Goal: Task Accomplishment & Management: Manage account settings

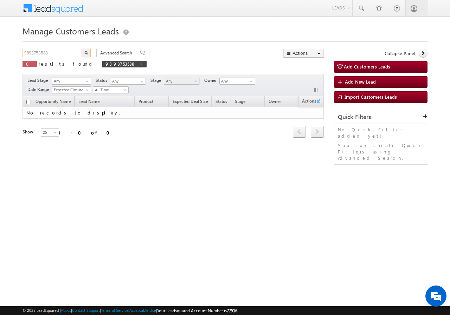
click at [56, 51] on input "9893753538" at bounding box center [53, 53] width 60 height 8
type input "9"
type input "Search Customers Leads"
click at [66, 53] on input "text" at bounding box center [53, 53] width 60 height 8
paste input "995404"
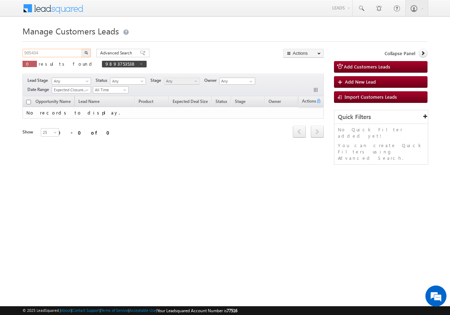
type input "995404"
click at [82, 49] on button "button" at bounding box center [86, 53] width 9 height 8
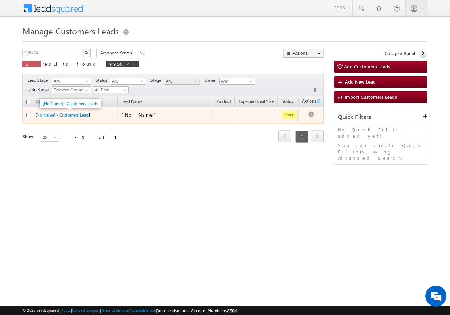
drag, startPoint x: 58, startPoint y: 116, endPoint x: 56, endPoint y: 109, distance: 7.6
click at [59, 116] on link "[No Name] - Customers Leads" at bounding box center [62, 115] width 55 height 5
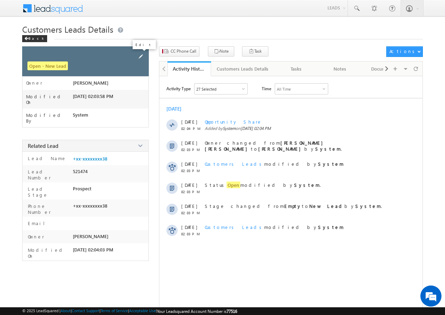
click at [140, 56] on span at bounding box center [141, 57] width 8 height 8
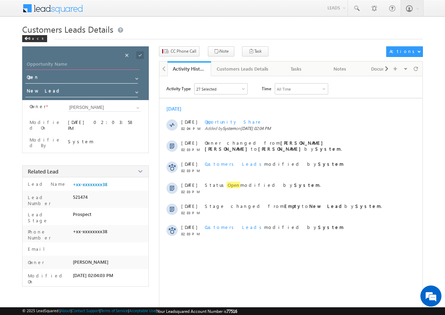
click at [78, 66] on input "Opportunity Name" at bounding box center [82, 65] width 114 height 10
paste input "Mahesh Dhakad"
type input "Mahesh Dhakad"
click at [139, 54] on span at bounding box center [140, 55] width 8 height 8
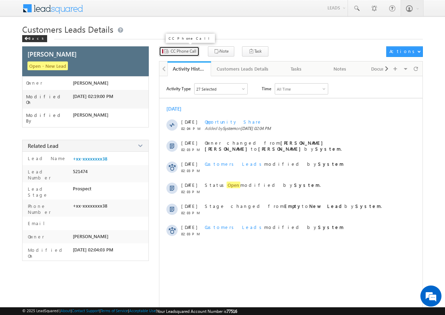
click at [185, 50] on span "CC Phone Call" at bounding box center [184, 51] width 26 height 6
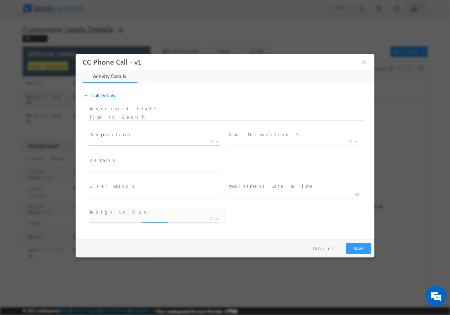
click at [218, 142] on span at bounding box center [216, 141] width 7 height 9
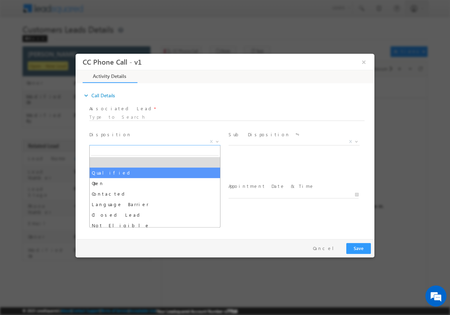
drag, startPoint x: 124, startPoint y: 172, endPoint x: 285, endPoint y: 159, distance: 162.3
select select "Qualified"
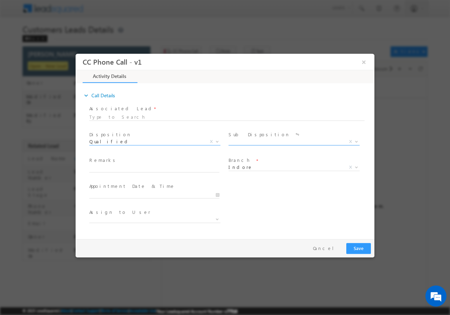
click at [357, 139] on span at bounding box center [355, 141] width 7 height 9
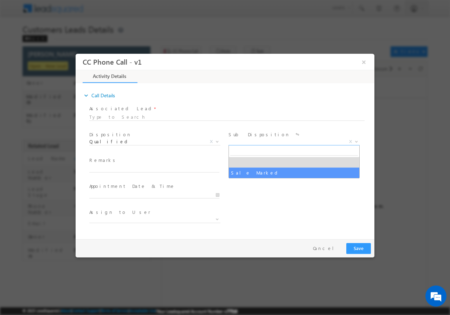
drag, startPoint x: 267, startPoint y: 170, endPoint x: 262, endPoint y: 171, distance: 5.4
select select "Sale Marked"
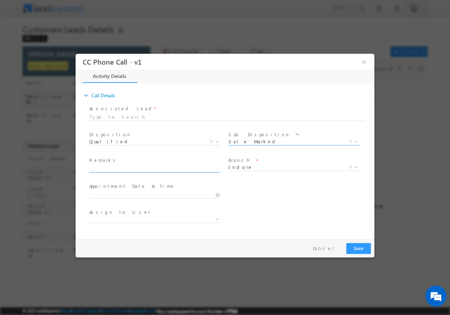
click at [213, 167] on input "text" at bounding box center [154, 168] width 130 height 7
click at [120, 171] on input "text" at bounding box center [154, 168] width 130 height 7
paste input "Customer Required HL Loan , PV :- 20l , Loan Required :- 10L, App is Salaried ,…"
type input "Customer Required HL Loan , PV :- 20l , Loan Required :- 10L, App is Salaried ,…"
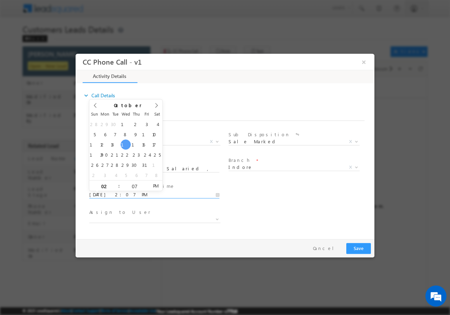
click at [217, 194] on input "10/15/2025 2:07 PM" at bounding box center [154, 194] width 130 height 7
click at [186, 185] on span "Appointment Date & Time *" at bounding box center [154, 186] width 130 height 8
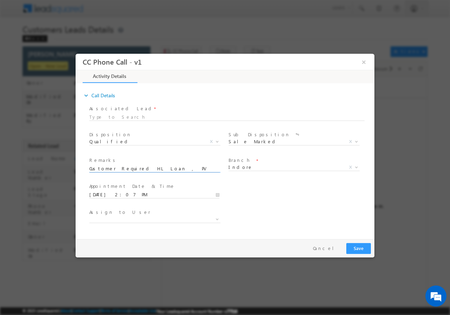
click at [210, 168] on input "Customer Required HL Loan , PV :- 20l , Loan Required :- 10L, App is Salaried ,…" at bounding box center [154, 168] width 130 height 7
click at [185, 168] on input "Customer Required HL Loan , PV :- 20l , Loan Required :- 10L, App is Salaried ,…" at bounding box center [154, 168] width 130 height 7
click at [195, 169] on input "Customer Required HL Loan , PV :- 20l , Loan Required :- 10L, App is Salaried ,…" at bounding box center [154, 168] width 130 height 7
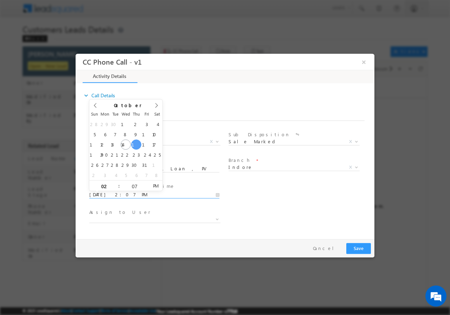
click at [216, 194] on input "10/16/2025 2:07 PM" at bounding box center [154, 194] width 130 height 7
type input "10/16/2025 3:07 PM"
type input "03"
click at [117, 182] on span at bounding box center [116, 182] width 5 height 5
type input "10/16/2025 2:07 PM"
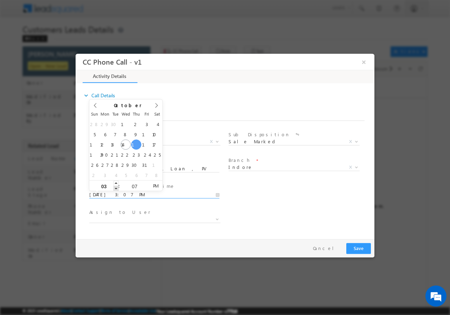
type input "02"
click at [117, 188] on span at bounding box center [116, 188] width 5 height 5
type input "10/16/2025 1:07 PM"
type input "01"
click at [117, 188] on span at bounding box center [116, 188] width 5 height 5
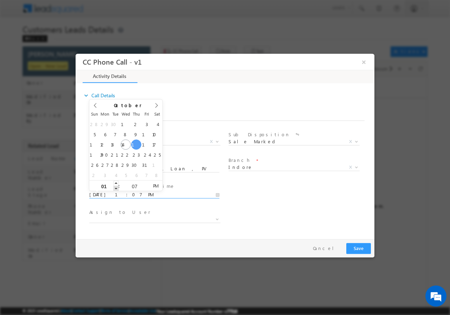
type input "10/16/2025 12:07 PM"
type input "12"
click at [117, 188] on span at bounding box center [116, 188] width 5 height 5
type input "10/16/2025 12:06 PM"
type input "06"
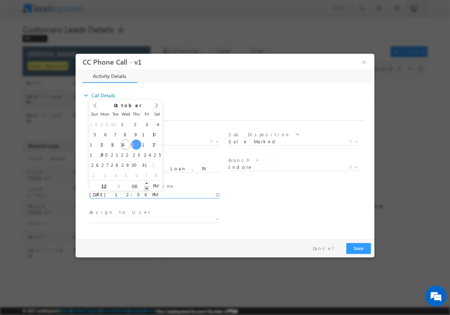
click at [145, 188] on span at bounding box center [146, 188] width 5 height 5
type input "10/16/2025 12:05 PM"
type input "05"
click at [145, 188] on span at bounding box center [146, 188] width 5 height 5
type input "10/16/2025 12:04 PM"
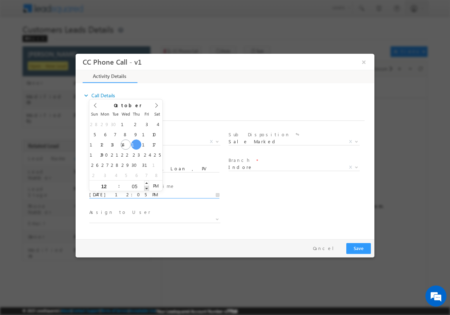
type input "04"
click at [145, 188] on span at bounding box center [146, 188] width 5 height 5
type input "10/16/2025 12:03 PM"
type input "03"
click at [145, 188] on span at bounding box center [146, 188] width 5 height 5
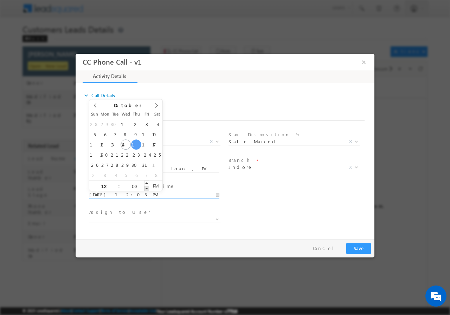
type input "10/16/2025 12:02 PM"
type input "02"
click at [145, 188] on span at bounding box center [146, 188] width 5 height 5
type input "10/16/2025 12:01 PM"
type input "01"
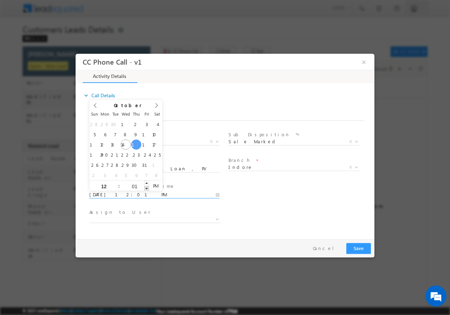
click at [145, 188] on span at bounding box center [146, 188] width 5 height 5
type input "10/16/2025 12:00 PM"
type input "00"
click at [145, 188] on span at bounding box center [146, 188] width 5 height 5
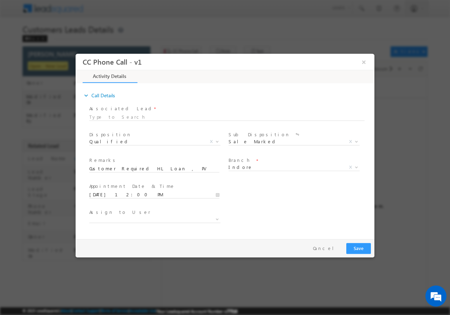
click at [288, 215] on div "Assign to User *" at bounding box center [231, 220] width 287 height 26
click at [145, 218] on span at bounding box center [154, 219] width 131 height 7
type input "banveer.singh@sgrlimited.in"
click at [269, 224] on div "Assign to User *" at bounding box center [231, 220] width 287 height 26
click at [218, 220] on span at bounding box center [216, 218] width 7 height 9
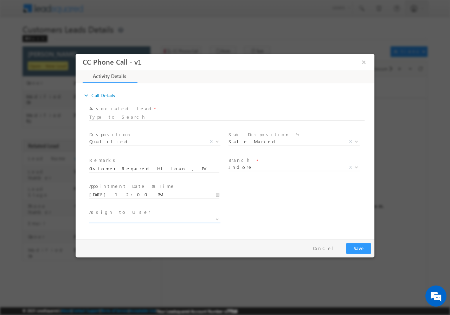
click at [144, 216] on span at bounding box center [154, 219] width 131 height 7
click at [362, 247] on button "Save" at bounding box center [358, 248] width 25 height 11
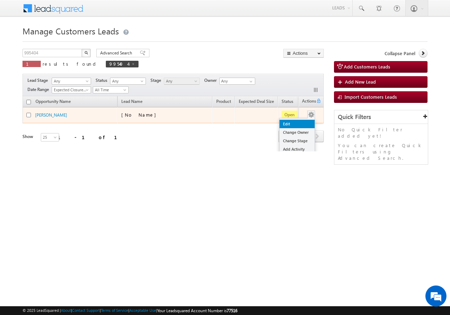
click at [290, 122] on link "Edit" at bounding box center [297, 124] width 35 height 8
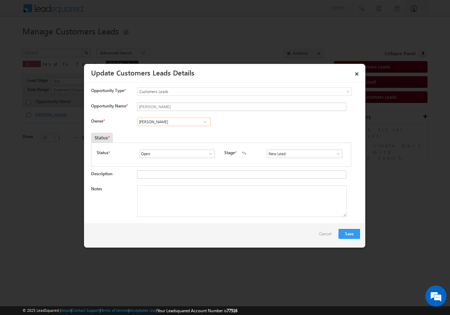
click at [181, 122] on input "[PERSON_NAME]" at bounding box center [173, 122] width 73 height 8
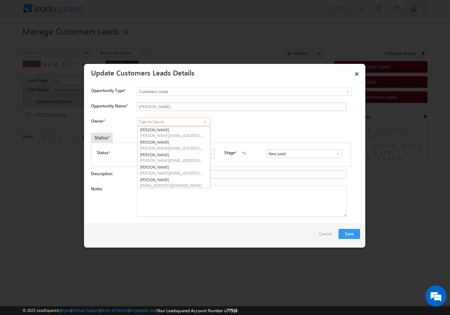
paste input "[EMAIL_ADDRESS][DOMAIN_NAME]"
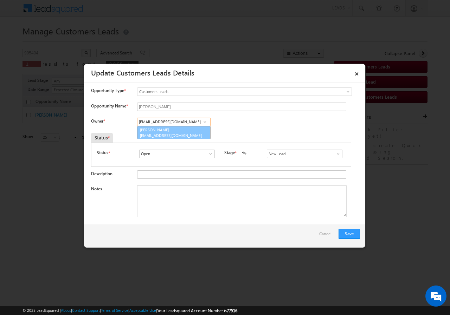
click at [182, 132] on link "Banveer Singh banveer.singh@sgrlimited.in" at bounding box center [173, 132] width 73 height 13
type input "[PERSON_NAME]"
click at [217, 199] on textarea "Notes" at bounding box center [242, 202] width 210 height 32
paste textarea "Customer Required HL Loan , PV :- 20l , Loan Required :- 10L, App is Salaried ,…"
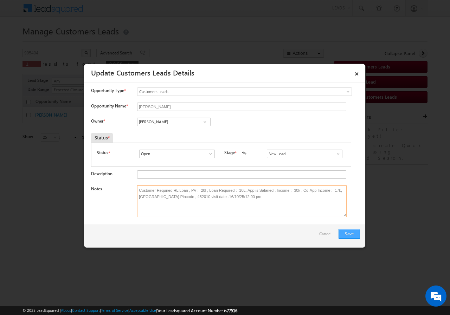
type textarea "Customer Required HL Loan , PV :- 20l , Loan Required :- 10L, App is Salaried ,…"
click at [348, 232] on button "Save" at bounding box center [349, 234] width 21 height 10
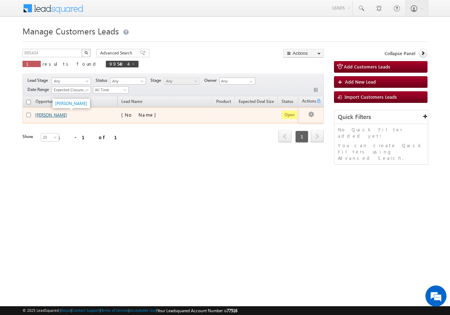
click at [44, 113] on link "Mahesh Dhakad" at bounding box center [51, 115] width 32 height 5
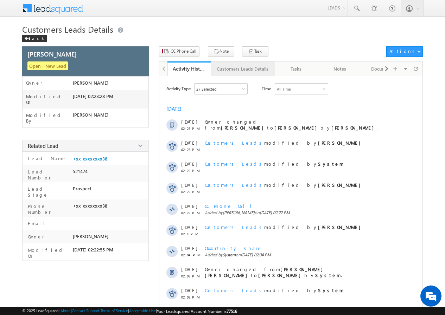
click at [240, 69] on div "Customers Leads Details" at bounding box center [243, 69] width 52 height 8
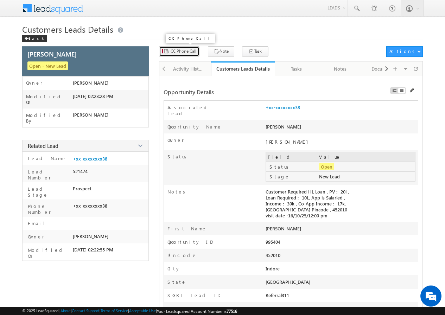
click at [176, 53] on span "CC Phone Call" at bounding box center [184, 51] width 26 height 6
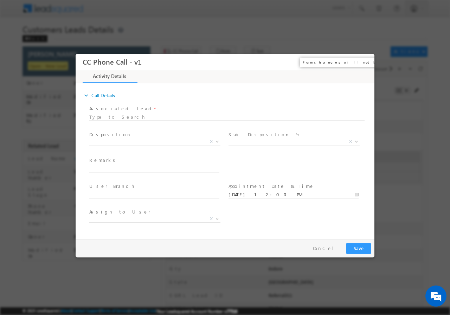
click at [367, 59] on button "×" at bounding box center [364, 61] width 12 height 13
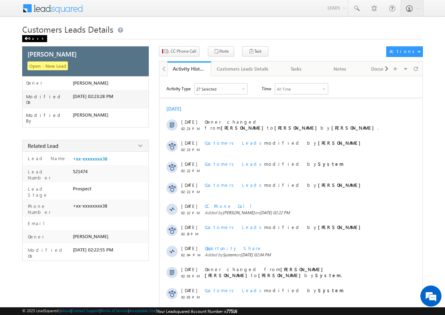
click at [28, 38] on span at bounding box center [26, 39] width 4 height 4
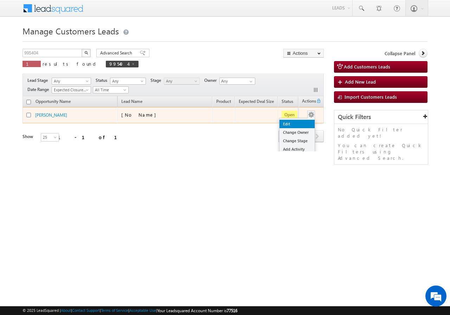
click at [293, 123] on link "Edit" at bounding box center [297, 124] width 35 height 8
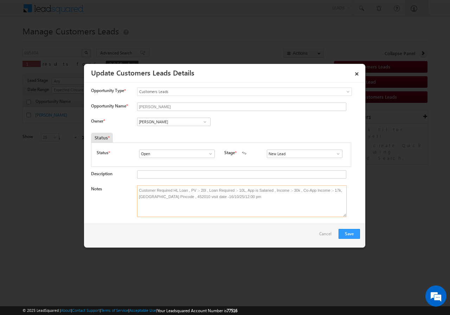
click at [203, 197] on textarea "Customer Required HL Loan , PV :- 20l , Loan Required :- 10L, App is Salaried ,…" at bounding box center [242, 202] width 210 height 32
type textarea "Customer Required HL Loan , PV :- 20l , Loan Required :- 10L, App is Salaried ,…"
click at [351, 234] on button "Save" at bounding box center [349, 234] width 21 height 10
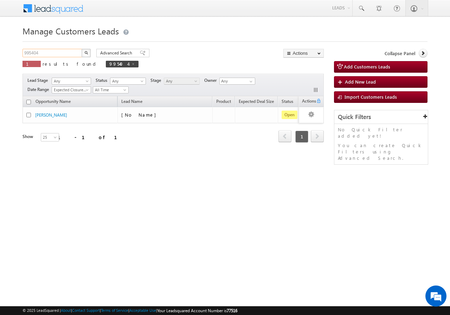
click at [51, 55] on input "995404" at bounding box center [53, 53] width 60 height 8
type input "9"
paste input "996141"
type input "996141"
click at [82, 49] on button "button" at bounding box center [86, 53] width 9 height 8
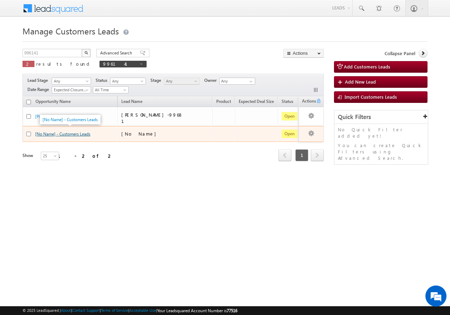
click at [67, 131] on link "[No Name] - Customers Leads" at bounding box center [62, 133] width 55 height 5
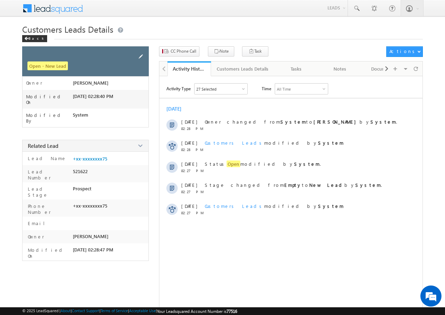
click at [141, 54] on span at bounding box center [141, 57] width 8 height 8
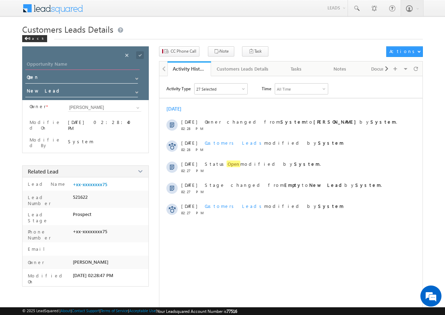
click at [84, 65] on input "Opportunity Name" at bounding box center [82, 65] width 114 height 10
paste input "[PERSON_NAME]"
type input "[PERSON_NAME]"
click at [139, 54] on span at bounding box center [140, 55] width 8 height 8
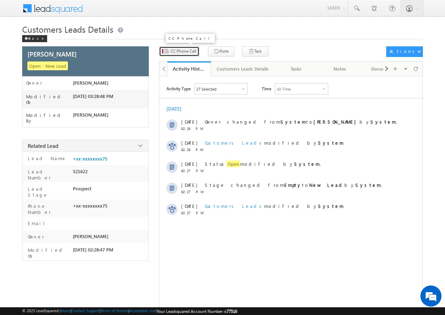
click at [183, 51] on span "CC Phone Call" at bounding box center [184, 51] width 26 height 6
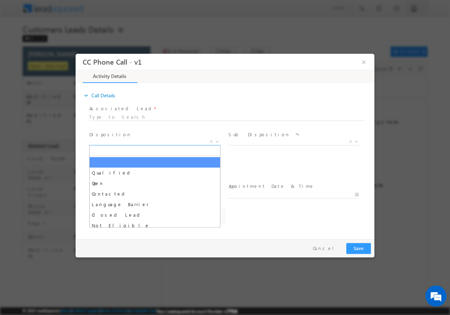
click at [215, 140] on span at bounding box center [216, 141] width 7 height 9
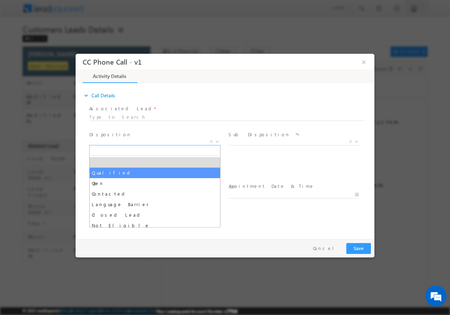
drag, startPoint x: 131, startPoint y: 173, endPoint x: 279, endPoint y: 172, distance: 148.0
select select "Qualified"
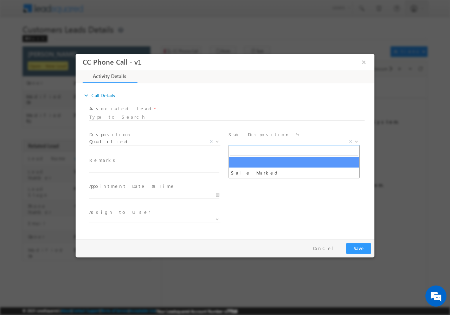
click at [357, 140] on b at bounding box center [356, 141] width 4 height 2
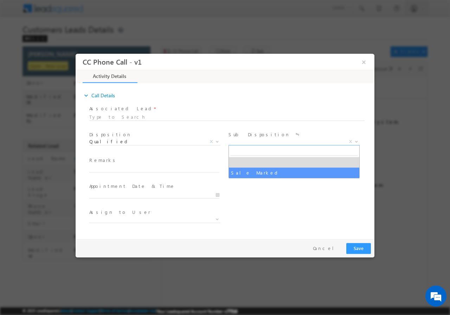
select select "Sale Marked"
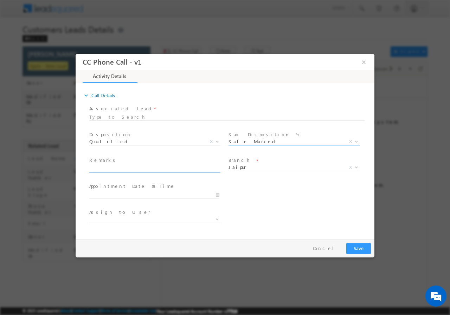
click at [147, 169] on input "text" at bounding box center [154, 168] width 130 height 7
paste input "Ranjeet Kumar Pandit // AGE-26 // 996141 // 7220967275 // VB_Know_More //Jaipur…"
type input "Ranjeet Kumar Pandit // AGE-26 // 996141 // 7220967275 // VB_Know_More //Jaipur…"
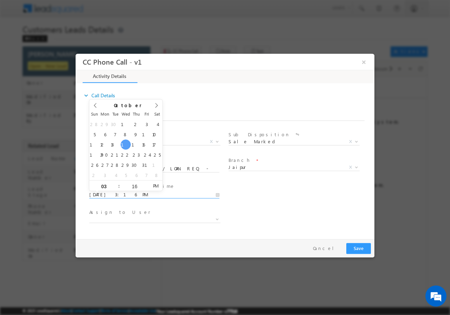
click at [216, 195] on input "10/15/2025 3:16 PM" at bounding box center [154, 194] width 130 height 7
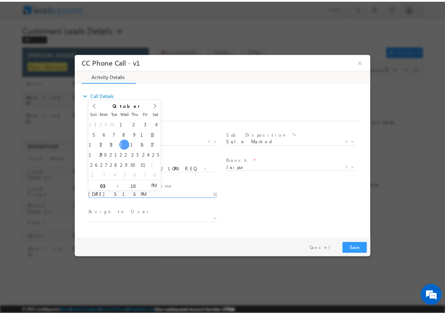
scroll to position [0, 0]
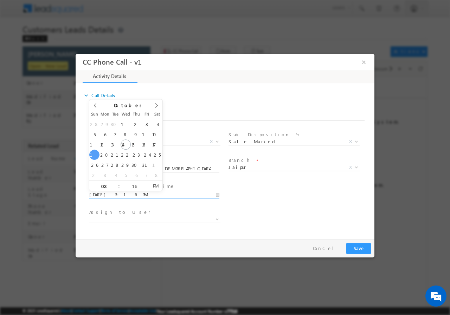
click at [268, 204] on div "User Branch * Appointment Date & Time * 10/19/2025 3:16 PM" at bounding box center [231, 194] width 287 height 26
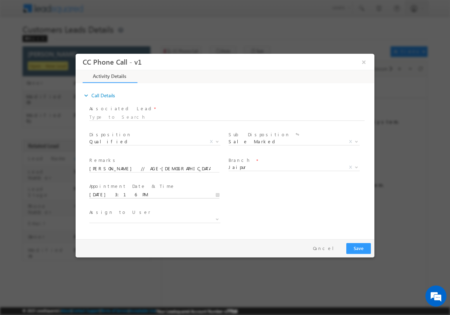
click at [218, 194] on input "10/19/2025 3:16 PM" at bounding box center [154, 194] width 130 height 7
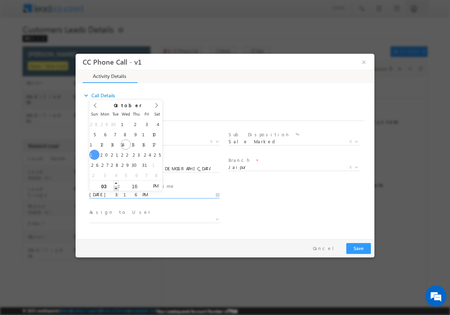
type input "10/19/2025 2:16 PM"
type input "02"
click at [116, 188] on span at bounding box center [116, 188] width 5 height 5
type input "10/19/2025 1:16 PM"
type input "01"
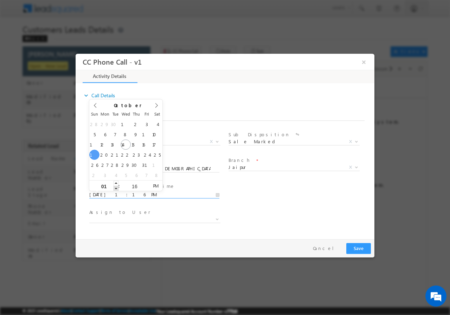
click at [116, 187] on span at bounding box center [116, 188] width 5 height 5
type input "10/19/2025 12:16 PM"
type input "12"
click at [116, 187] on span at bounding box center [116, 188] width 5 height 5
type input "10/19/2025 12:17 PM"
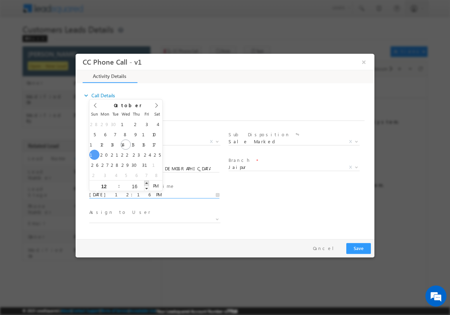
type input "17"
click at [146, 183] on span at bounding box center [146, 182] width 5 height 5
type input "10/19/2025 12:16 PM"
type input "16"
click at [147, 186] on span at bounding box center [146, 188] width 5 height 5
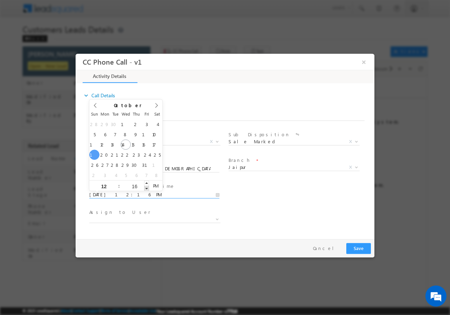
type input "10/19/2025 12:15 PM"
type input "15"
click at [146, 186] on span at bounding box center [146, 188] width 5 height 5
type input "10/19/2025 12:14 PM"
type input "14"
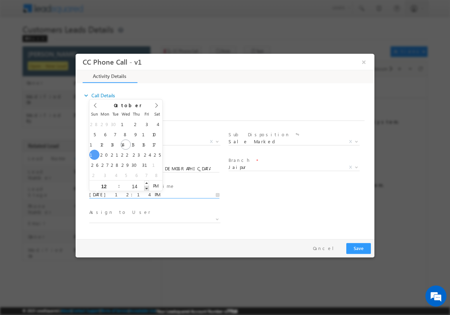
click at [146, 186] on span at bounding box center [146, 188] width 5 height 5
type input "10/19/2025 12:13 PM"
type input "13"
click at [146, 186] on span at bounding box center [146, 188] width 5 height 5
type input "10/19/2025 12:12 PM"
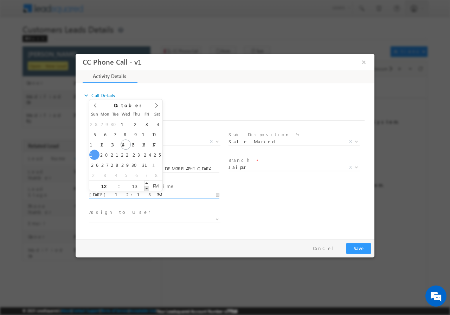
type input "12"
click at [146, 186] on span at bounding box center [146, 188] width 5 height 5
type input "10/19/2025 12:11 PM"
type input "11"
click at [146, 186] on span at bounding box center [146, 188] width 5 height 5
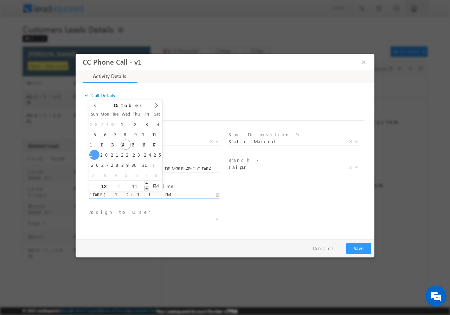
type input "10/19/2025 12:10 PM"
type input "10"
click at [146, 186] on span at bounding box center [146, 188] width 5 height 5
type input "10/19/2025 12:09 PM"
type input "09"
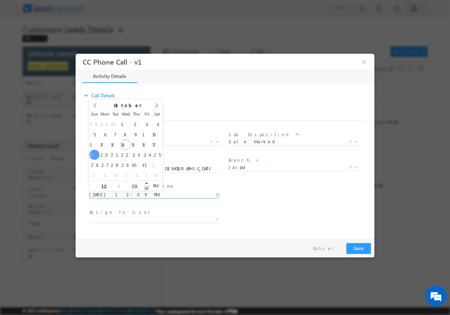
click at [146, 186] on span at bounding box center [146, 188] width 5 height 5
type input "10/19/2025 12:08 PM"
type input "08"
click at [146, 186] on span at bounding box center [146, 188] width 5 height 5
type input "10/19/2025 12:07 PM"
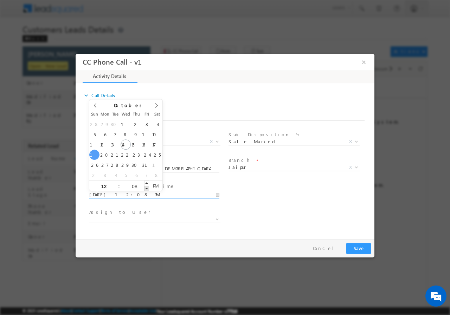
type input "07"
click at [146, 186] on span at bounding box center [146, 188] width 5 height 5
type input "10/19/2025 12:06 PM"
type input "06"
click at [146, 185] on div "06" at bounding box center [134, 185] width 29 height 11
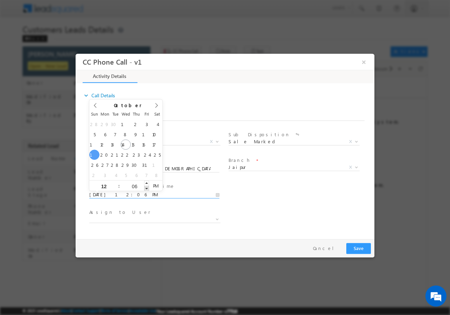
type input "10/19/2025 12:05 PM"
type input "05"
click at [146, 186] on span at bounding box center [146, 188] width 5 height 5
type input "10/19/2025 12:04 PM"
type input "04"
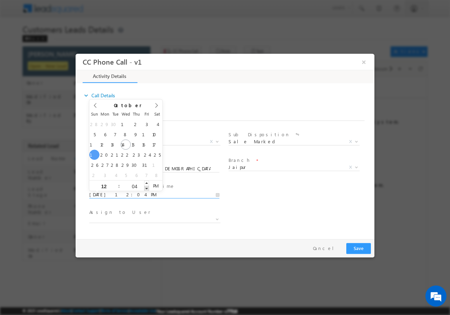
click at [146, 186] on span at bounding box center [146, 188] width 5 height 5
type input "10/19/2025 12:03 PM"
type input "03"
click at [146, 186] on span at bounding box center [146, 188] width 5 height 5
type input "10/19/2025 12:02 PM"
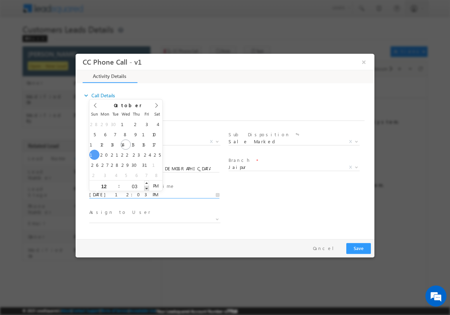
type input "02"
click at [146, 186] on span at bounding box center [146, 188] width 5 height 5
type input "10/19/2025 12:01 PM"
type input "01"
click at [146, 186] on span at bounding box center [146, 188] width 5 height 5
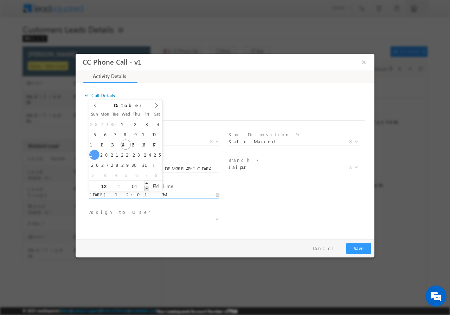
type input "10/19/2025 12:00 PM"
type input "00"
click at [146, 186] on span at bounding box center [146, 188] width 5 height 5
click at [280, 206] on div "User Branch * Appointment Date & Time * 10/19/2025 12:00 PM" at bounding box center [231, 194] width 287 height 26
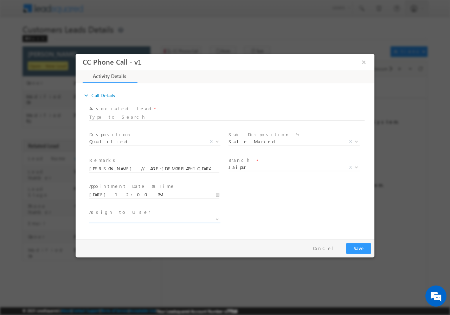
click at [150, 218] on span at bounding box center [154, 219] width 131 height 7
type input "shantanu.singh@sgrlimited.in"
click at [182, 229] on input "shantanu.singh@sgrlimited.in" at bounding box center [155, 228] width 128 height 9
click at [360, 249] on button "Save" at bounding box center [358, 248] width 25 height 11
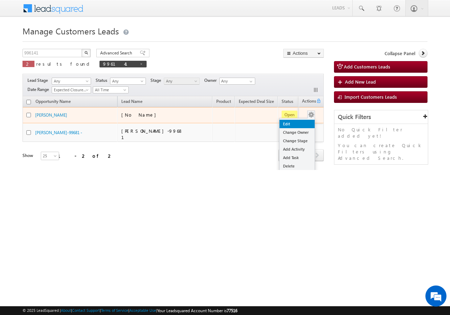
click at [288, 125] on link "Edit" at bounding box center [297, 124] width 35 height 8
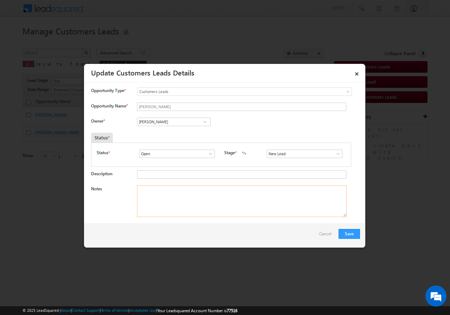
click at [178, 198] on textarea "Notes" at bounding box center [242, 202] width 210 height 32
paste textarea "shantanu.singh@sgrlimited.in"
click at [207, 193] on textarea "shantanu.singh@sgrlimited.in" at bounding box center [242, 202] width 210 height 32
type textarea "shantanu.singh@sgrlimited.in"
click at [190, 121] on input "[PERSON_NAME]" at bounding box center [173, 122] width 73 height 8
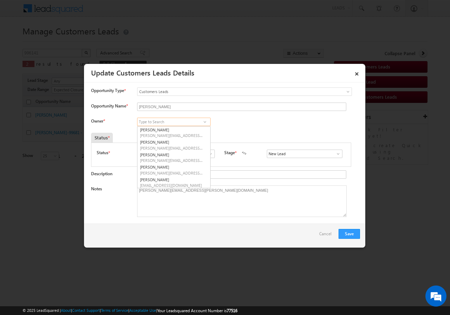
paste input "shantanu.singh@sgrlimited.in"
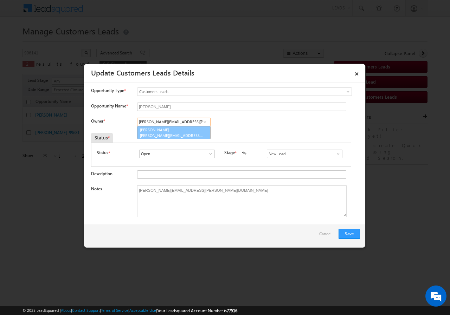
click at [192, 132] on link "Shantanu Singh shantanu.singh@sgrlimited.in" at bounding box center [173, 132] width 73 height 13
type input "[PERSON_NAME]"
click at [205, 123] on span at bounding box center [204, 122] width 7 height 6
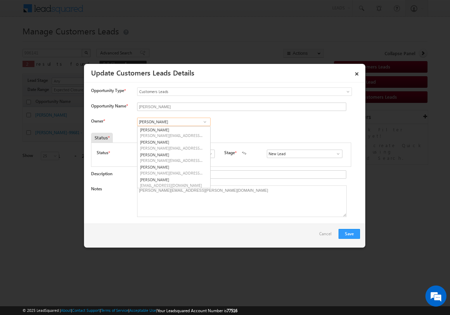
click at [180, 123] on input "Shantanu Singh" at bounding box center [173, 122] width 73 height 8
click at [187, 205] on textarea "shantanu.singh@sgrlimited.in" at bounding box center [242, 202] width 210 height 32
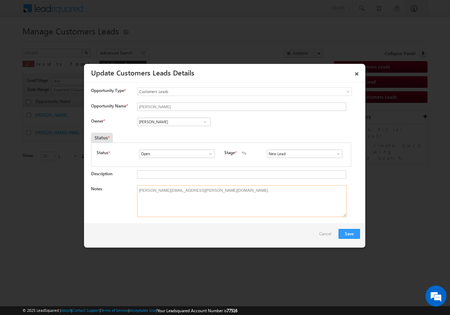
click at [200, 194] on textarea "shantanu.singh@sgrlimited.in" at bounding box center [242, 202] width 210 height 32
type textarea "s"
paste textarea "Ranjeet Kumar Pandit // AGE-26 // 996141 // 7220967275 // VB_Know_More //Jaipur…"
type textarea "Ranjeet Kumar Pandit // AGE-26 // 996141 // 7220967275 // VB_Know_More //Jaipur…"
click at [350, 233] on button "Save" at bounding box center [349, 234] width 21 height 10
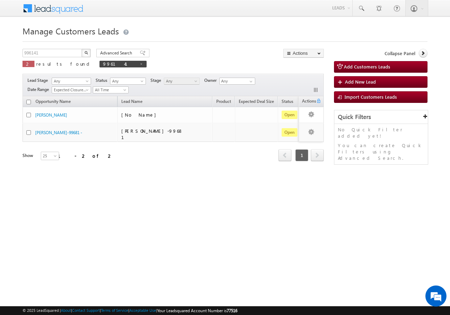
scroll to position [0, 62]
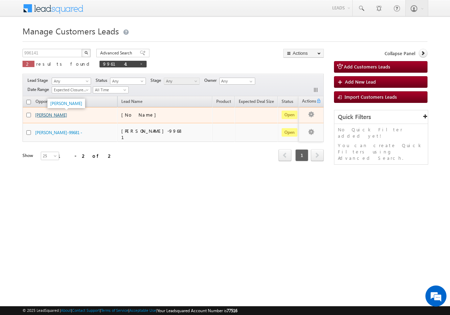
click at [52, 116] on link "[PERSON_NAME]" at bounding box center [51, 115] width 32 height 5
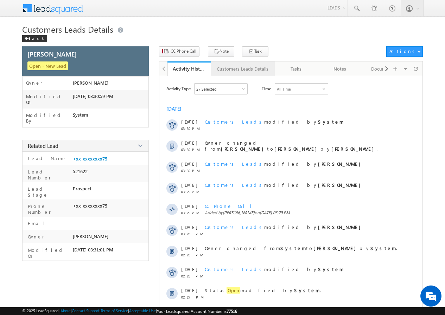
click at [236, 67] on div "Customers Leads Details" at bounding box center [243, 69] width 52 height 8
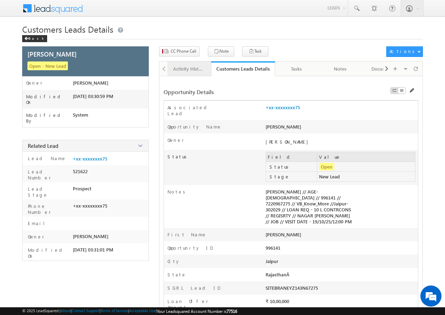
click at [178, 67] on div "Activity History" at bounding box center [189, 69] width 32 height 8
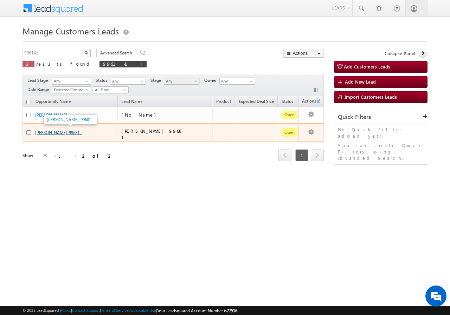
click at [51, 132] on link "[PERSON_NAME]-99681 -" at bounding box center [58, 132] width 47 height 5
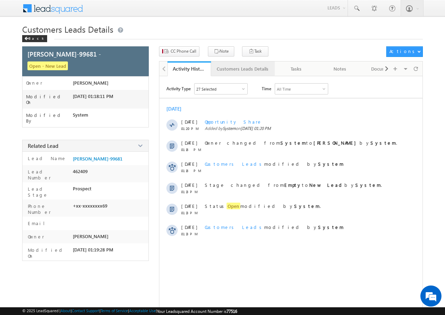
click at [231, 68] on div "Customers Leads Details" at bounding box center [243, 69] width 52 height 8
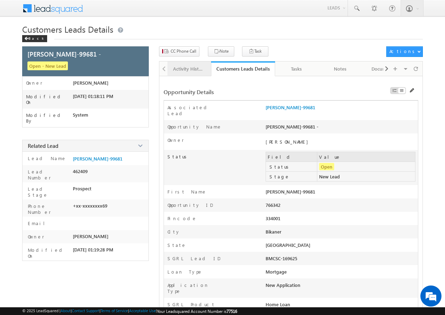
click at [189, 65] on div "Activity History" at bounding box center [189, 69] width 32 height 8
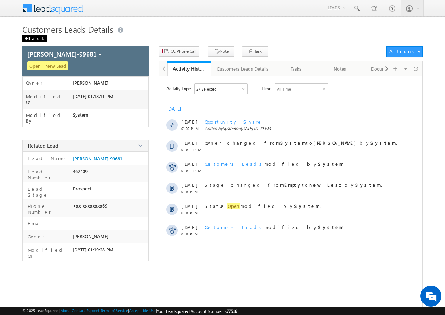
click at [33, 38] on div "Back" at bounding box center [34, 38] width 25 height 7
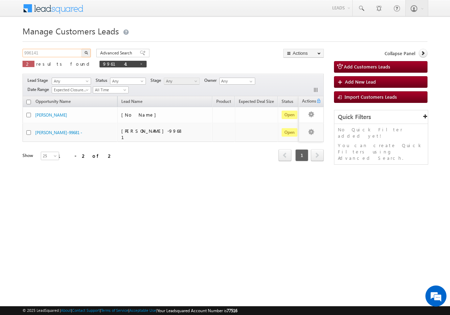
click at [59, 50] on input "996141" at bounding box center [53, 53] width 60 height 8
type input "9"
paste input "994592"
type input "994592"
click at [82, 49] on button "button" at bounding box center [86, 53] width 9 height 8
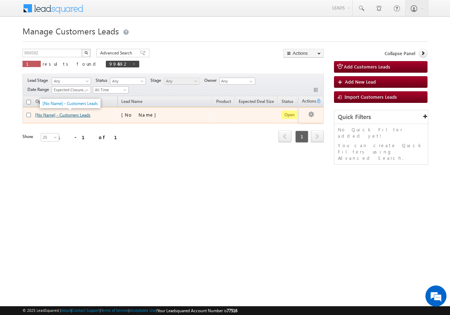
drag, startPoint x: 57, startPoint y: 112, endPoint x: 56, endPoint y: 117, distance: 5.1
click at [57, 113] on span "[No Name] - Customers Leads" at bounding box center [62, 115] width 55 height 6
click at [68, 117] on link "[No Name] - Customers Leads" at bounding box center [62, 115] width 55 height 5
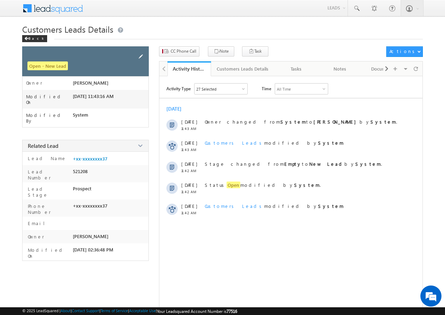
click at [143, 57] on span at bounding box center [141, 57] width 8 height 8
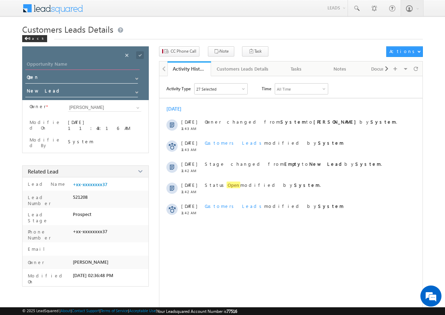
click at [71, 63] on input "Opportunity Name" at bounding box center [82, 65] width 114 height 10
paste input "[PERSON_NAME] [PERSON_NAME]"
type input "[PERSON_NAME] [PERSON_NAME]"
click at [138, 53] on span at bounding box center [140, 55] width 8 height 8
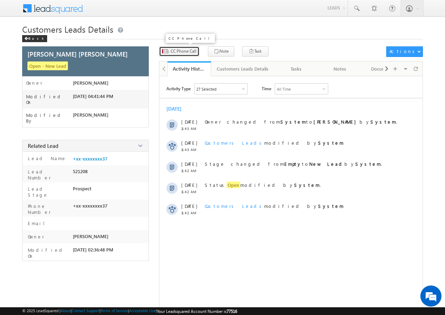
click at [179, 51] on span "CC Phone Call" at bounding box center [184, 51] width 26 height 6
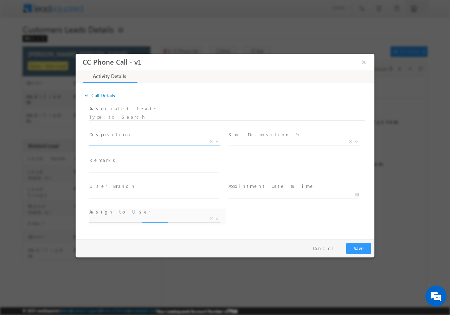
click at [216, 141] on b at bounding box center [217, 141] width 4 height 2
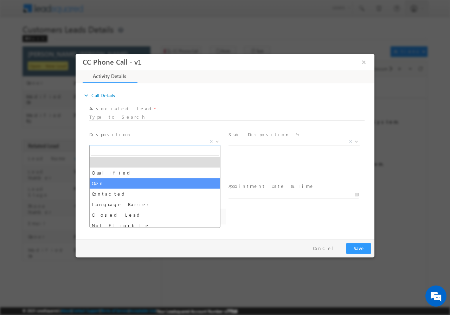
select select "[PERSON_NAME][EMAIL_ADDRESS][PERSON_NAME][DOMAIN_NAME]"
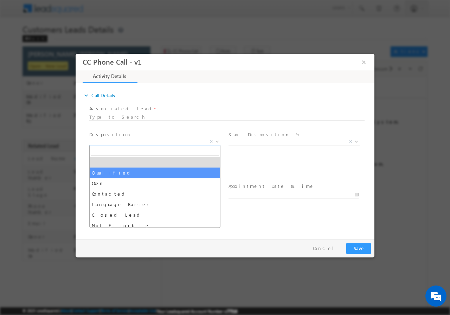
select select "Qualified"
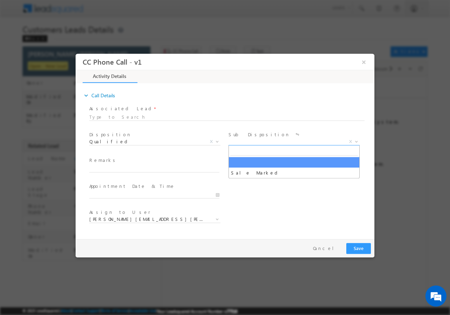
click at [357, 140] on b at bounding box center [356, 141] width 4 height 2
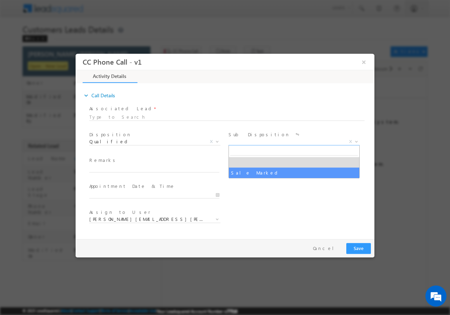
select select "Sale Marked"
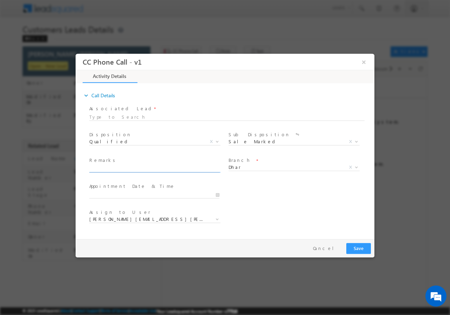
click at [153, 168] on input "text" at bounding box center [154, 168] width 130 height 7
paste input "RCS // 994592 // 9981300737 // ANIL KUMAR UPADHYAY Dhar - 454660 // REGISRTY //…"
type input "RCS // 994592 // 9981300737 // ANIL KUMAR UPADHYAY Dhar - 454660 // REGISRTY //…"
click at [216, 194] on input "10/15/2025 4:30 PM" at bounding box center [154, 194] width 130 height 7
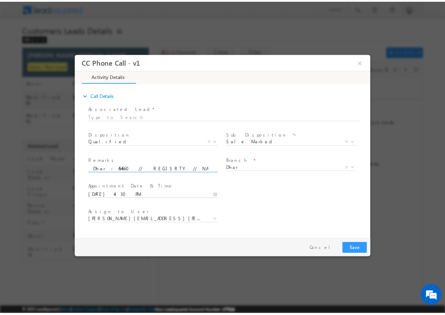
scroll to position [0, 0]
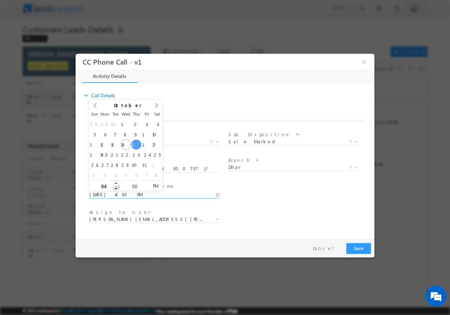
type input "10/16/2025 3:30 PM"
type input "03"
click at [115, 187] on span at bounding box center [116, 188] width 5 height 5
type input "10/16/2025 3:29 PM"
type input "29"
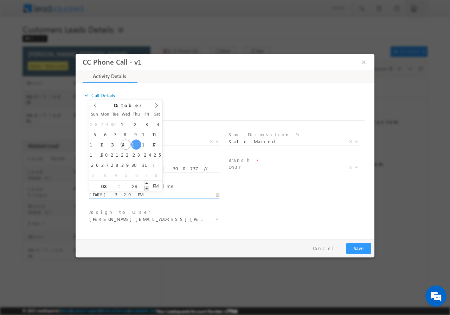
click at [147, 188] on span at bounding box center [146, 188] width 5 height 5
type input "10/16/2025 3:28 PM"
type input "28"
click at [147, 188] on span at bounding box center [146, 188] width 5 height 5
type input "10/16/2025 3:27 PM"
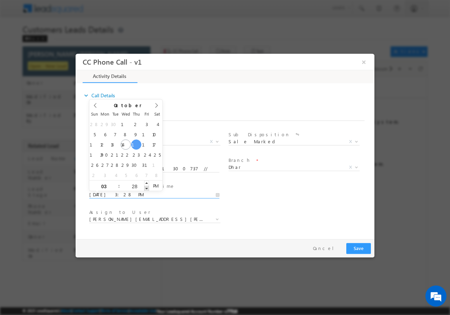
type input "27"
click at [147, 188] on span at bounding box center [146, 188] width 5 height 5
type input "10/16/2025 3:26 PM"
type input "26"
click at [147, 188] on span at bounding box center [146, 188] width 5 height 5
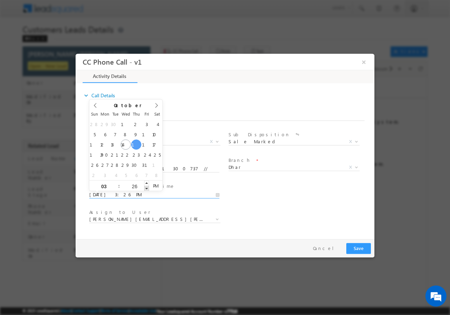
type input "10/16/2025 3:25 PM"
type input "25"
click at [147, 188] on span at bounding box center [146, 188] width 5 height 5
type input "10/16/2025 3:24 PM"
type input "24"
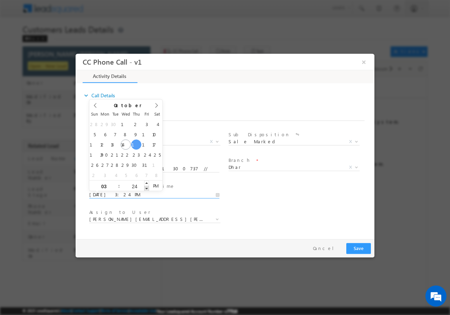
click at [147, 188] on span at bounding box center [146, 188] width 5 height 5
type input "10/16/2025 3:23 PM"
type input "23"
click at [147, 188] on span at bounding box center [146, 188] width 5 height 5
type input "10/16/2025 3:22 PM"
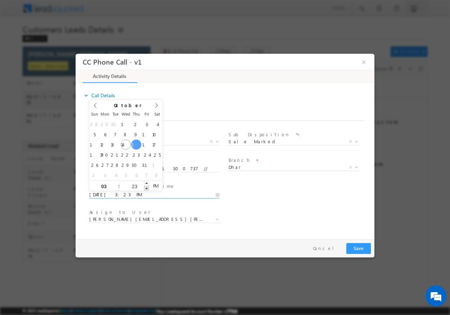
type input "22"
click at [146, 188] on span at bounding box center [146, 188] width 5 height 5
type input "10/16/2025 3:21 PM"
type input "21"
click at [146, 188] on span at bounding box center [146, 188] width 5 height 5
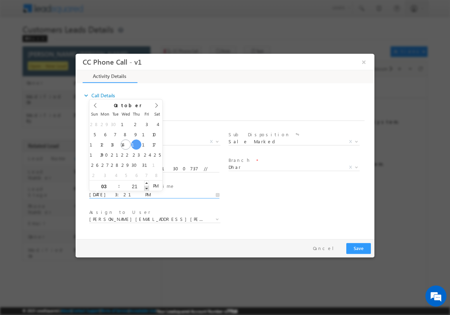
type input "10/16/2025 3:20 PM"
type input "20"
click at [146, 188] on span at bounding box center [146, 188] width 5 height 5
type input "10/16/2025 3:19 PM"
type input "19"
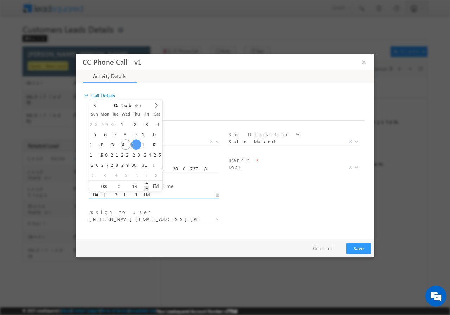
click at [146, 188] on span at bounding box center [146, 188] width 5 height 5
type input "10/16/2025 3:18 PM"
type input "18"
click at [146, 188] on span at bounding box center [146, 188] width 5 height 5
type input "10/16/2025 3:17 PM"
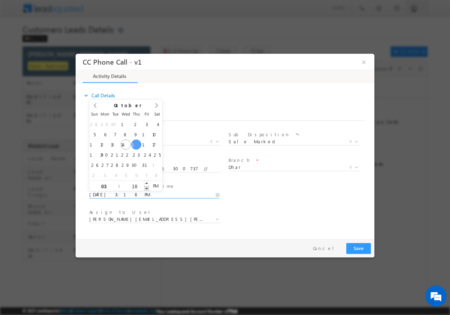
type input "17"
click at [146, 188] on span at bounding box center [146, 188] width 5 height 5
type input "10/16/2025 3:16 PM"
type input "16"
click at [146, 188] on span at bounding box center [146, 188] width 5 height 5
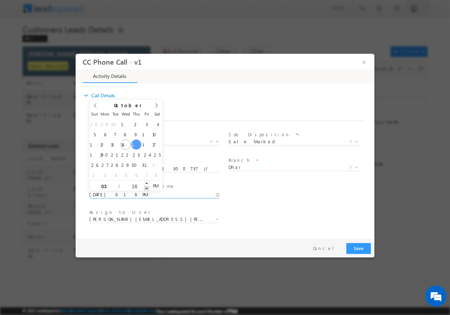
type input "10/16/2025 3:15 PM"
type input "15"
click at [146, 188] on span at bounding box center [146, 188] width 5 height 5
type input "10/16/2025 3:14 PM"
type input "14"
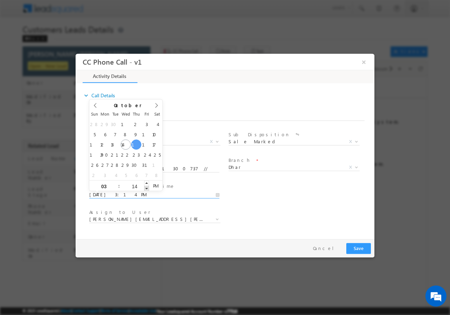
click at [146, 188] on span at bounding box center [146, 188] width 5 height 5
type input "10/16/2025 3:13 PM"
type input "13"
click at [146, 188] on span at bounding box center [146, 188] width 5 height 5
type input "10/16/2025 3:12 PM"
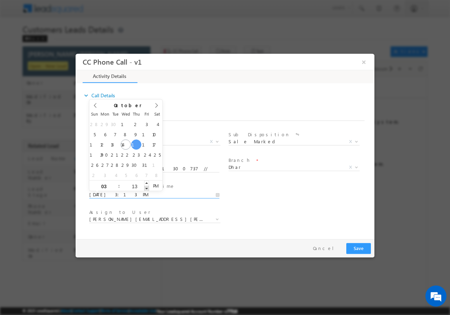
type input "12"
click at [146, 188] on span at bounding box center [146, 188] width 5 height 5
type input "10/16/2025 3:11 PM"
type input "11"
click at [146, 188] on span at bounding box center [146, 188] width 5 height 5
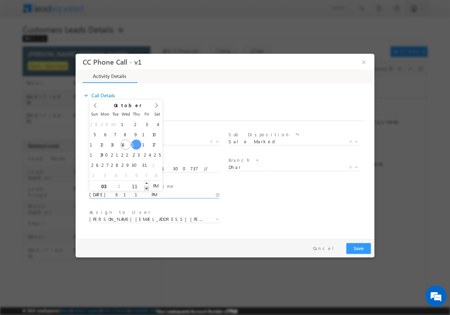
type input "10/16/2025 3:10 PM"
type input "10"
click at [146, 188] on span at bounding box center [146, 188] width 5 height 5
type input "10/16/2025 3:09 PM"
type input "09"
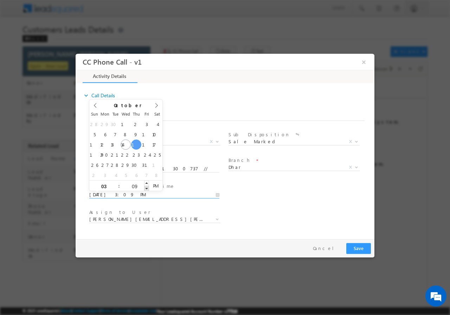
click at [146, 188] on span at bounding box center [146, 188] width 5 height 5
type input "10/16/2025 3:08 PM"
type input "08"
click at [146, 188] on span at bounding box center [146, 188] width 5 height 5
type input "10/16/2025 3:07 PM"
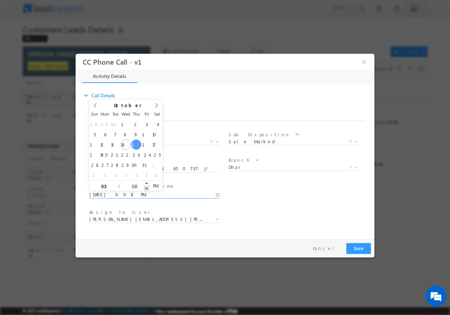
type input "07"
click at [146, 188] on span at bounding box center [146, 188] width 5 height 5
type input "10/16/2025 3:06 PM"
type input "06"
click at [146, 188] on span at bounding box center [146, 188] width 5 height 5
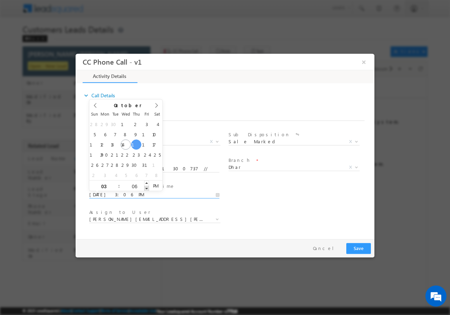
type input "10/16/2025 3:05 PM"
type input "05"
click at [146, 188] on span at bounding box center [146, 188] width 5 height 5
type input "10/16/2025 3:04 PM"
type input "04"
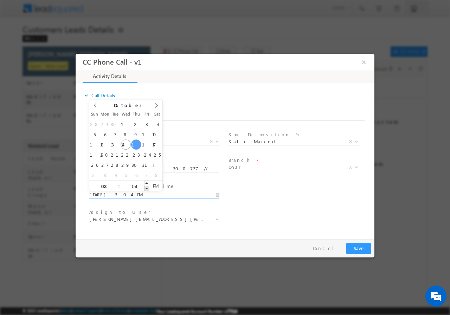
click at [146, 188] on span at bounding box center [146, 188] width 5 height 5
type input "10/16/2025 3:03 PM"
type input "03"
click at [146, 188] on span at bounding box center [146, 188] width 5 height 5
type input "10/16/2025 3:02 PM"
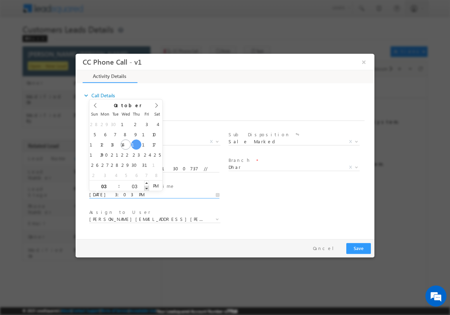
type input "02"
click at [146, 188] on span at bounding box center [146, 188] width 5 height 5
type input "10/16/2025 3:01 PM"
type input "01"
click at [146, 188] on span at bounding box center [146, 188] width 5 height 5
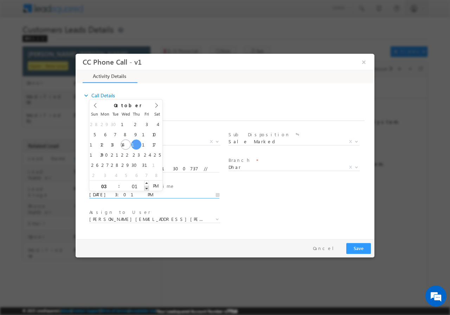
type input "10/16/2025 3:00 PM"
type input "00"
click at [146, 188] on span at bounding box center [146, 188] width 5 height 5
type input "10/16/2025 2:59 PM"
type input "02"
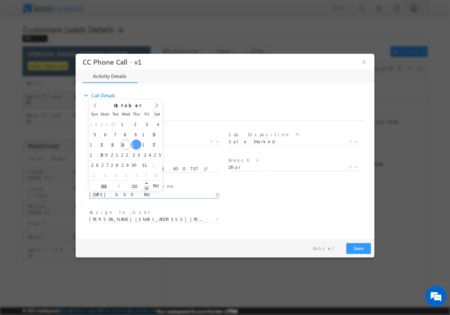
type input "59"
click at [146, 188] on span at bounding box center [146, 188] width 5 height 5
type input "10/16/2025 3:00 PM"
type input "03"
type input "00"
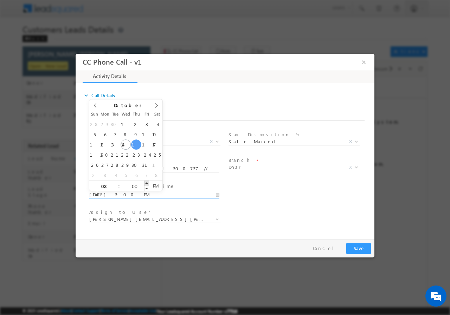
click at [147, 182] on span at bounding box center [146, 182] width 5 height 5
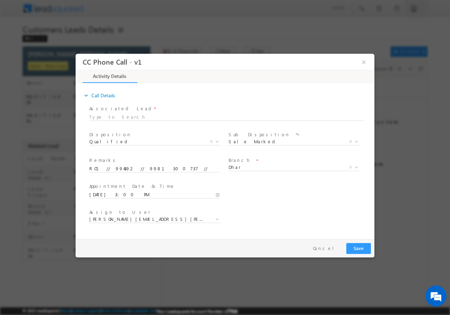
click at [251, 217] on div "Assign to User * hitesh.kumawat@sgrlimited.in karan.dawar1@sgrlimited.in karan.…" at bounding box center [231, 220] width 287 height 26
click at [170, 215] on span "Assign to User *" at bounding box center [154, 212] width 130 height 8
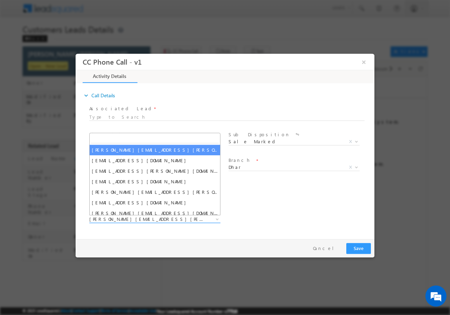
click at [172, 218] on span "hitesh.kumawat@sgrlimited.in" at bounding box center [146, 219] width 114 height 6
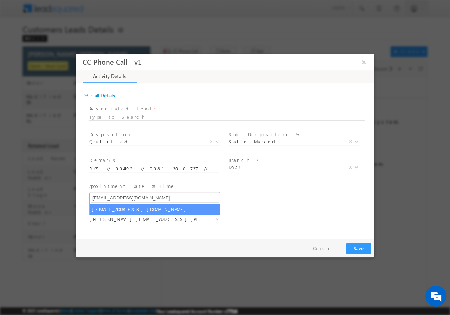
type input "krishna.kumar@sgrlimited.in"
select select "krishna.kumar@sgrlimited.in"
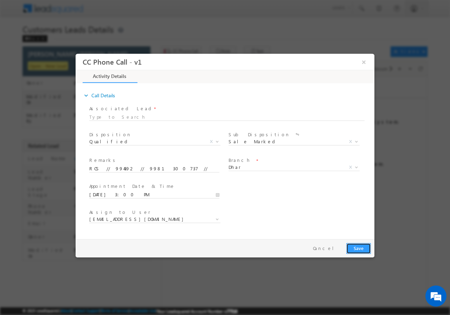
click at [359, 246] on button "Save" at bounding box center [358, 248] width 25 height 11
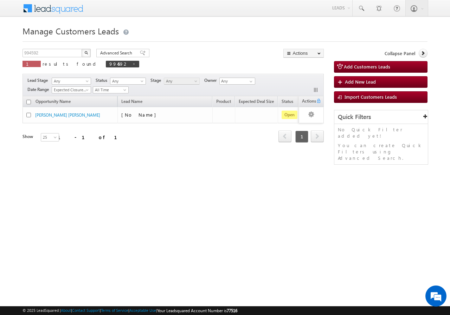
scroll to position [0, 62]
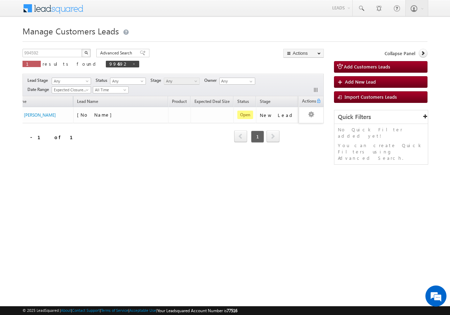
scroll to position [0, 62]
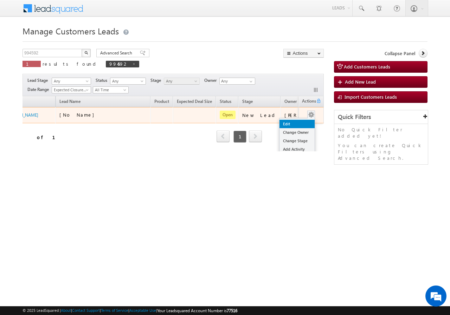
click at [297, 121] on link "Edit" at bounding box center [297, 124] width 35 height 8
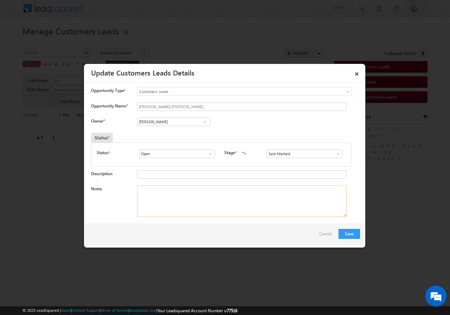
click at [182, 197] on textarea "Notes" at bounding box center [242, 202] width 210 height 32
click at [188, 194] on textarea "Notes" at bounding box center [242, 202] width 210 height 32
paste textarea "RCS // 994592 // 9981300737 // [PERSON_NAME] [PERSON_NAME] Dhar - 454660 // REG…"
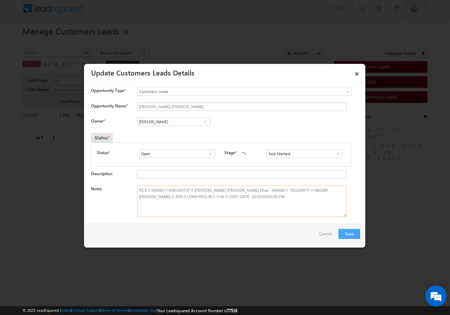
type textarea "RCS // 994592 // 9981300737 // [PERSON_NAME] [PERSON_NAME] Dhar - 454660 // REG…"
click at [347, 232] on button "Save" at bounding box center [349, 234] width 21 height 10
